Goal: Transaction & Acquisition: Purchase product/service

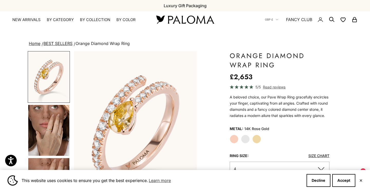
click at [247, 140] on label "White Gold" at bounding box center [245, 139] width 9 height 9
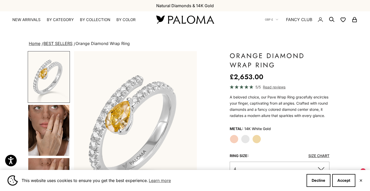
click at [258, 140] on label "Yellow Gold" at bounding box center [256, 139] width 9 height 9
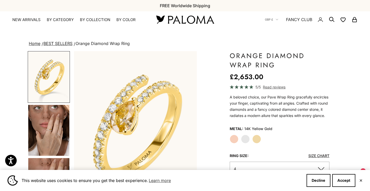
click at [235, 139] on label "Rose Gold" at bounding box center [234, 139] width 9 height 9
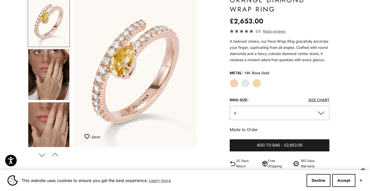
scroll to position [56, 0]
click at [63, 69] on img "Go to item 4" at bounding box center [48, 74] width 41 height 51
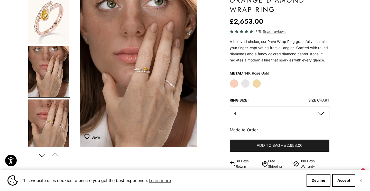
scroll to position [0, 129]
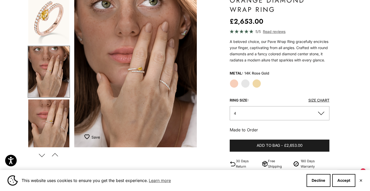
click at [53, 120] on img "Go to item 5" at bounding box center [48, 124] width 41 height 51
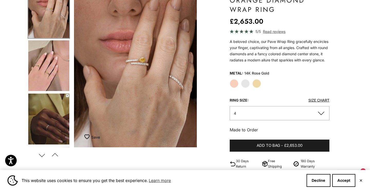
scroll to position [116, 0]
click at [53, 120] on img "Go to item 7" at bounding box center [48, 118] width 41 height 51
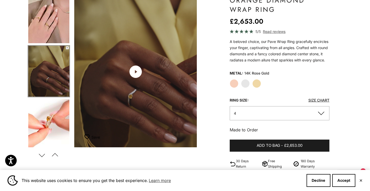
scroll to position [0, 516]
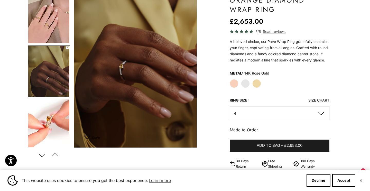
click at [42, 121] on img "Go to item 8" at bounding box center [48, 124] width 41 height 51
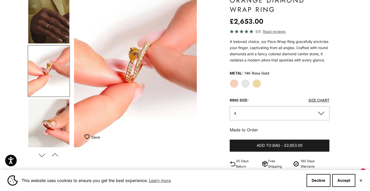
scroll to position [0, 0]
